Goal: Transaction & Acquisition: Purchase product/service

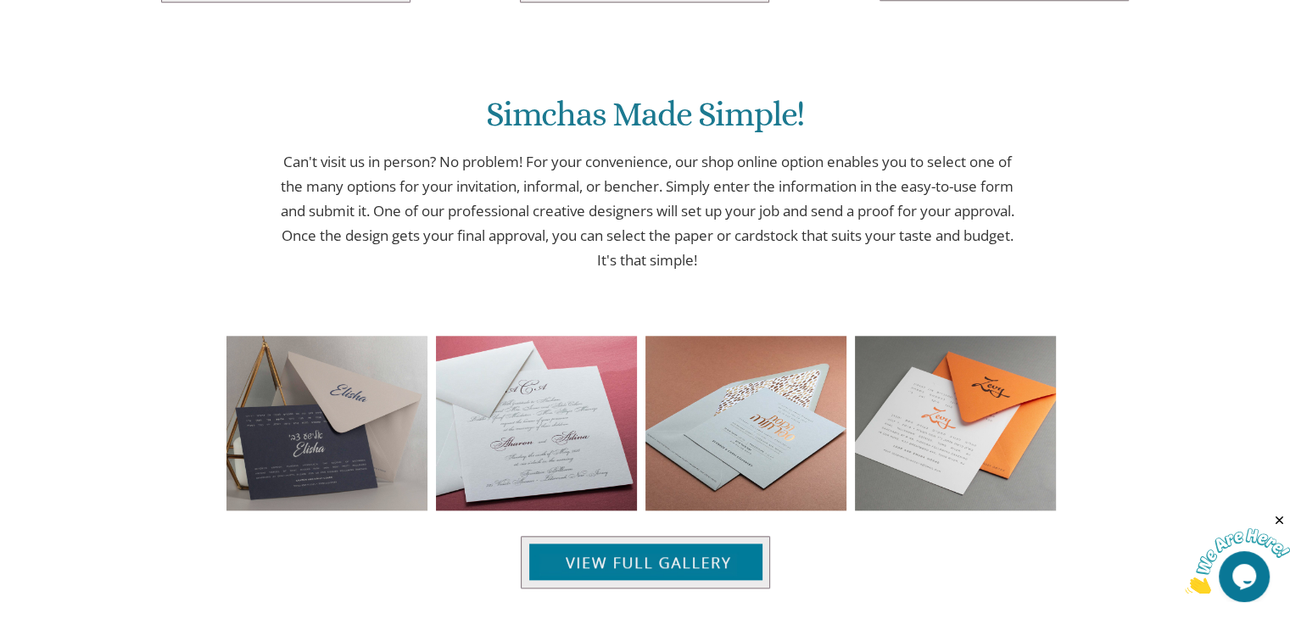
click at [1125, 299] on div "Simchas Made Simple! Can't visit us in person? No problem! For your convenience…" at bounding box center [645, 169] width 1077 height 299
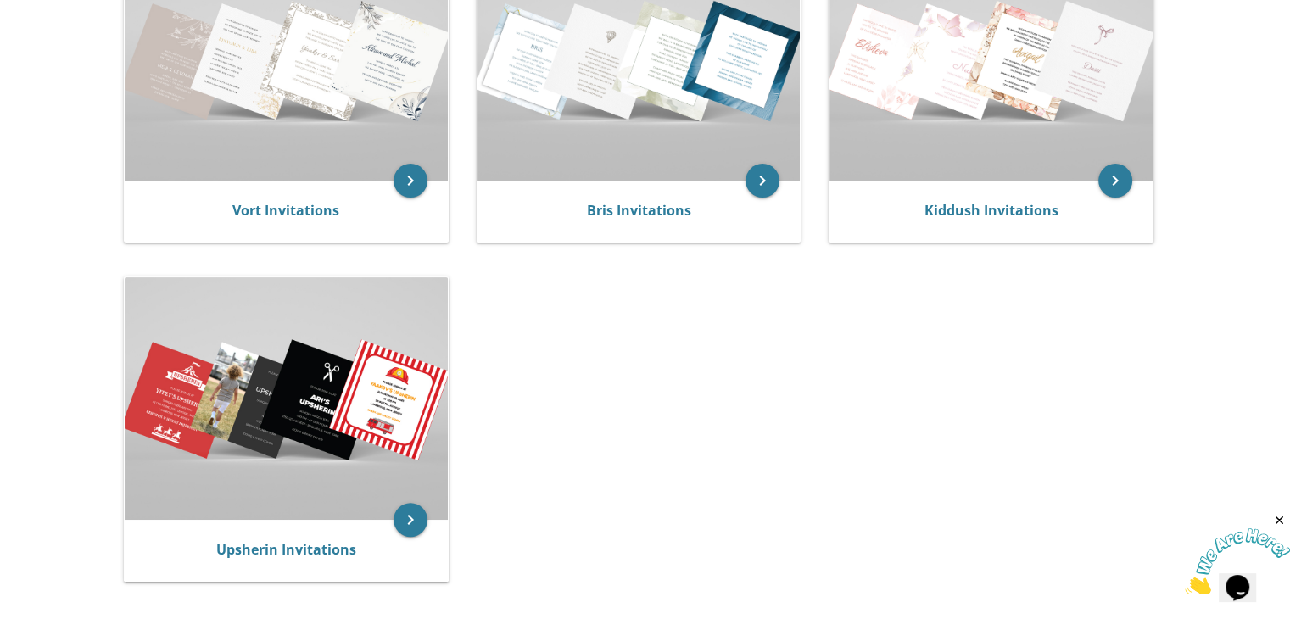
scroll to position [497, 0]
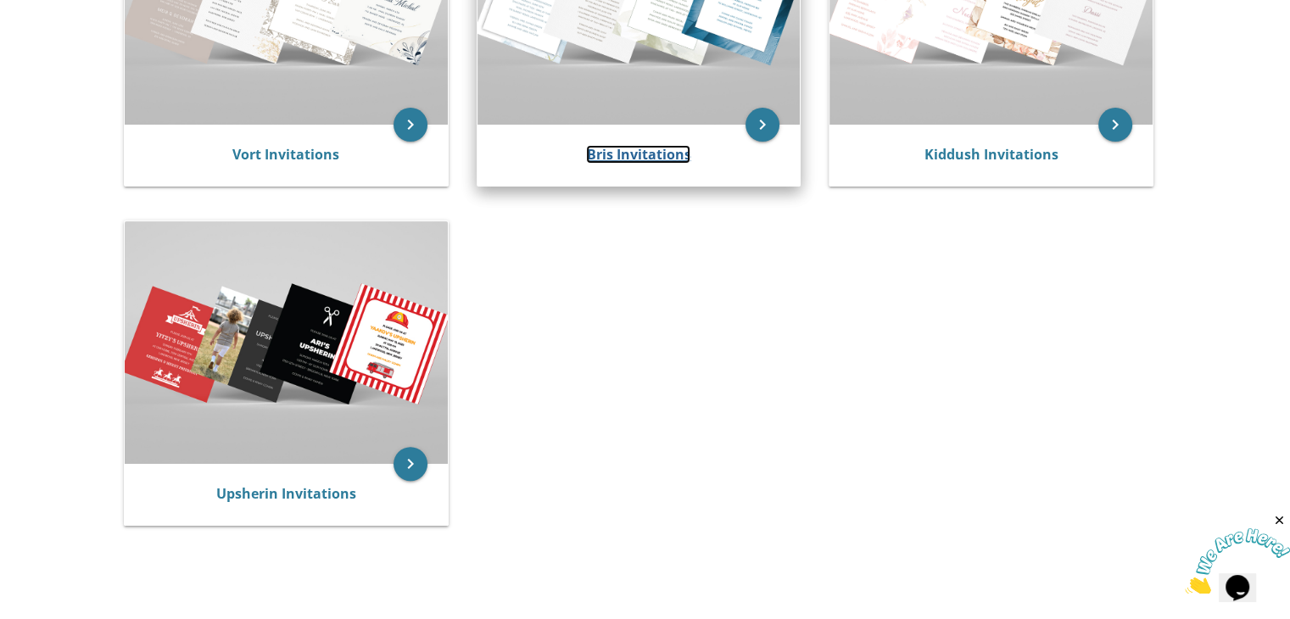
click at [600, 153] on link "Bris Invitations" at bounding box center [638, 154] width 104 height 19
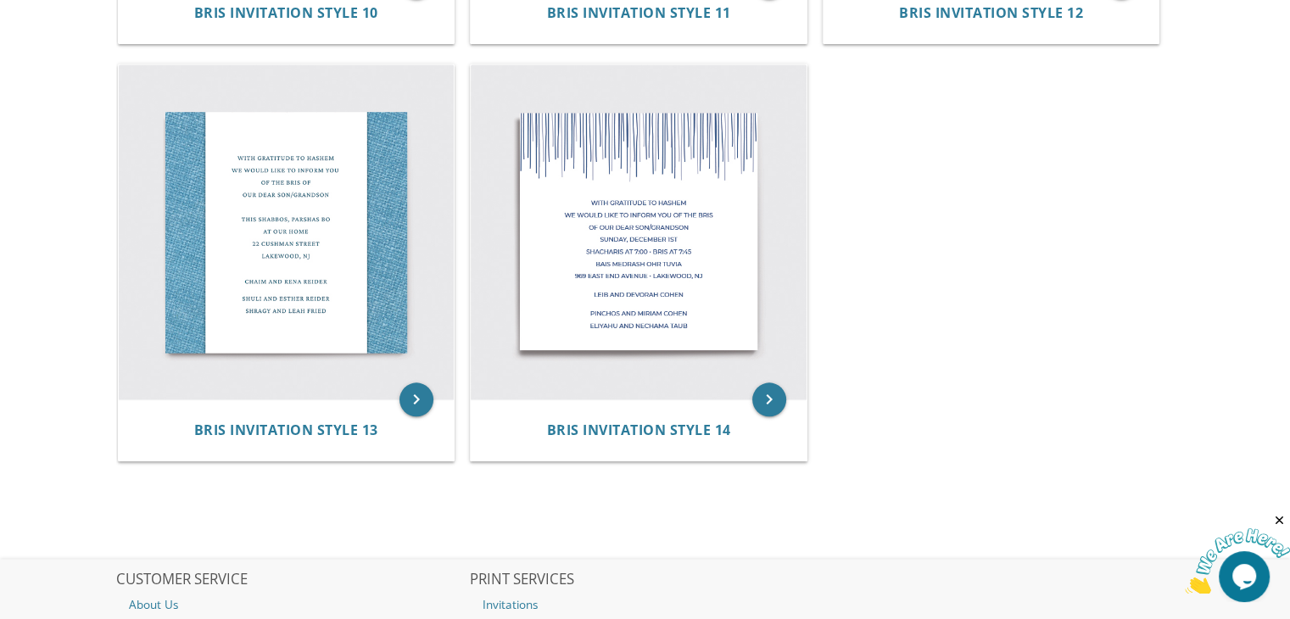
scroll to position [2011, 0]
